Goal: Task Accomplishment & Management: Complete application form

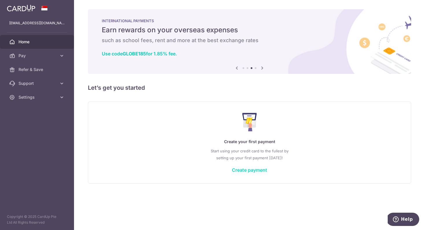
click at [243, 168] on link "Create payment" at bounding box center [249, 170] width 35 height 6
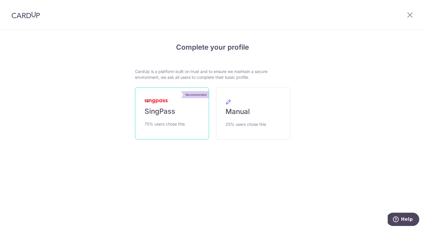
click at [176, 129] on link "Recommended SingPass 75% users chose this" at bounding box center [172, 114] width 74 height 52
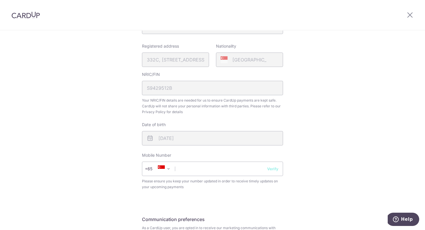
scroll to position [134, 0]
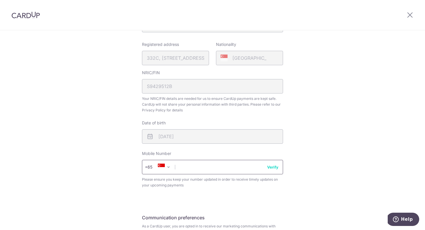
click at [248, 168] on input "text" at bounding box center [212, 167] width 141 height 14
type input "97336374"
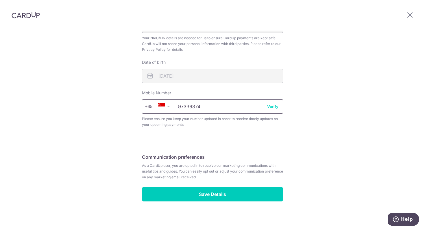
scroll to position [198, 0]
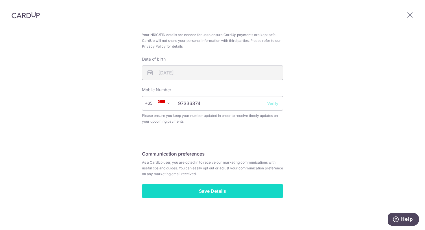
click at [207, 193] on input "Save Details" at bounding box center [212, 191] width 141 height 14
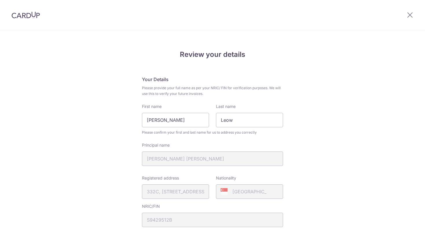
scroll to position [206, 0]
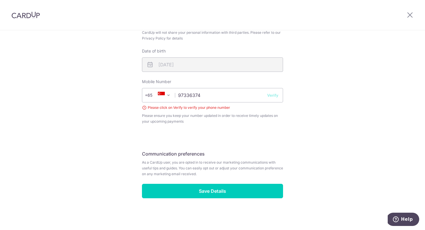
click at [271, 95] on button "Verify" at bounding box center [272, 95] width 11 height 6
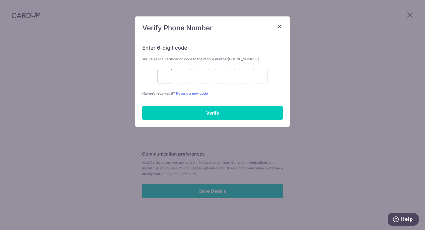
click at [167, 77] on input "text" at bounding box center [164, 76] width 14 height 14
type input "8"
type input "0"
type input "2"
type input "0"
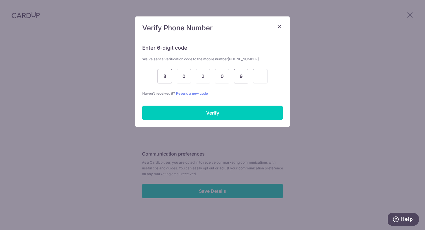
type input "9"
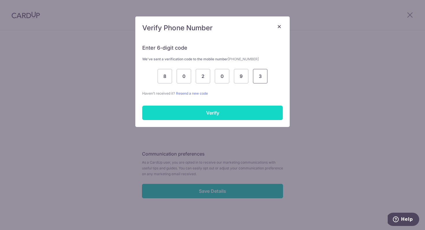
type input "3"
click at [155, 110] on input "Verify" at bounding box center [212, 113] width 140 height 14
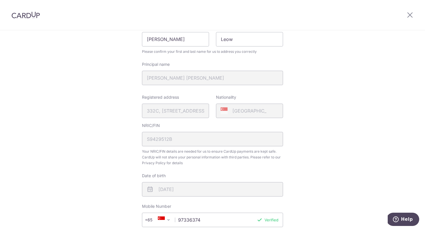
scroll to position [198, 0]
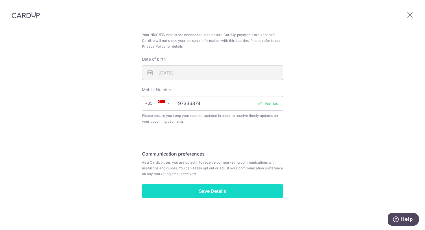
click at [167, 187] on input "Save Details" at bounding box center [212, 191] width 141 height 14
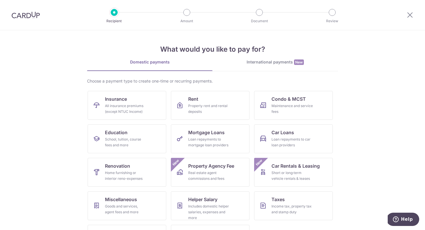
click at [36, 14] on img at bounding box center [26, 15] width 28 height 7
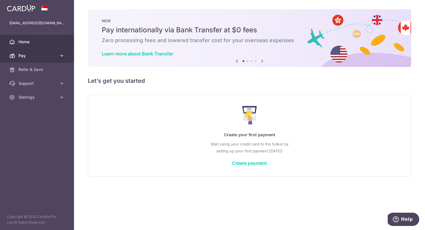
click at [47, 57] on span "Pay" at bounding box center [37, 56] width 38 height 6
